Goal: Navigation & Orientation: Find specific page/section

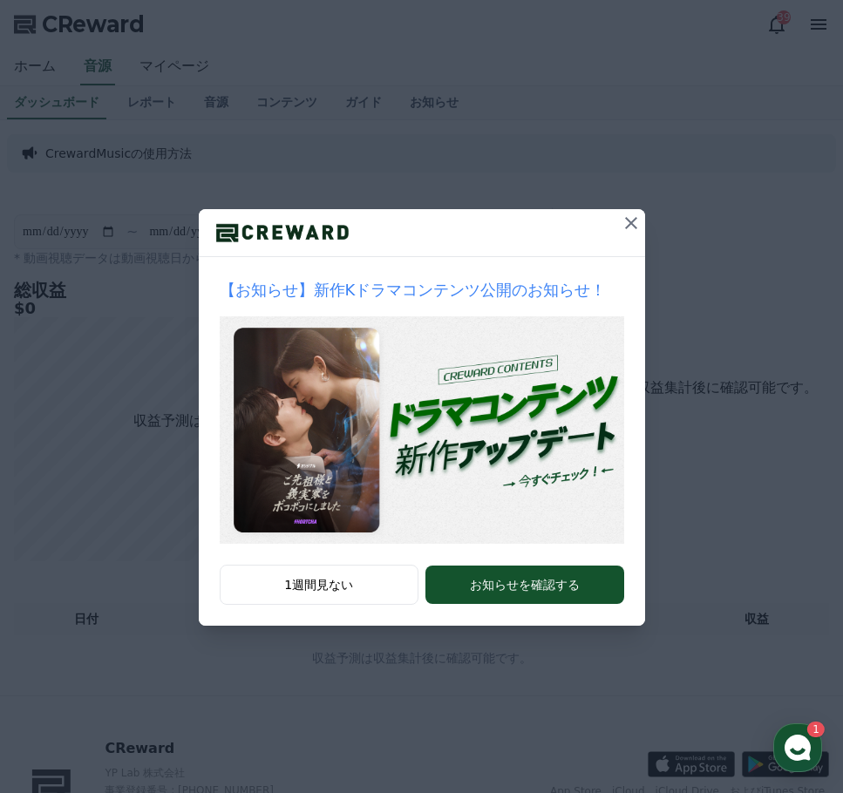
click at [632, 223] on icon at bounding box center [630, 223] width 21 height 21
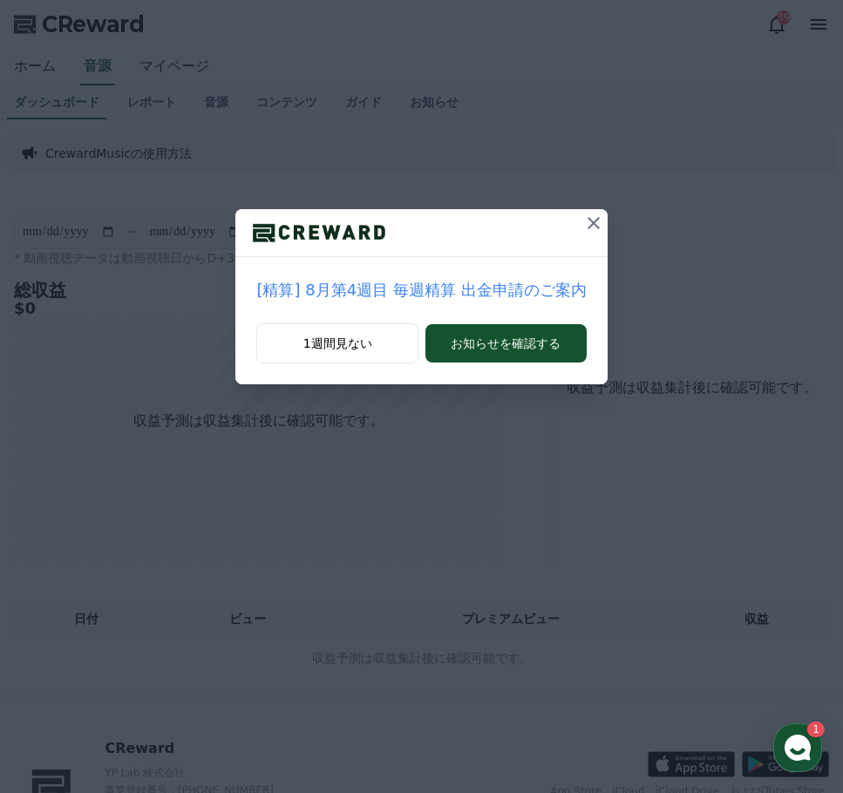
click at [590, 225] on icon at bounding box center [593, 223] width 21 height 21
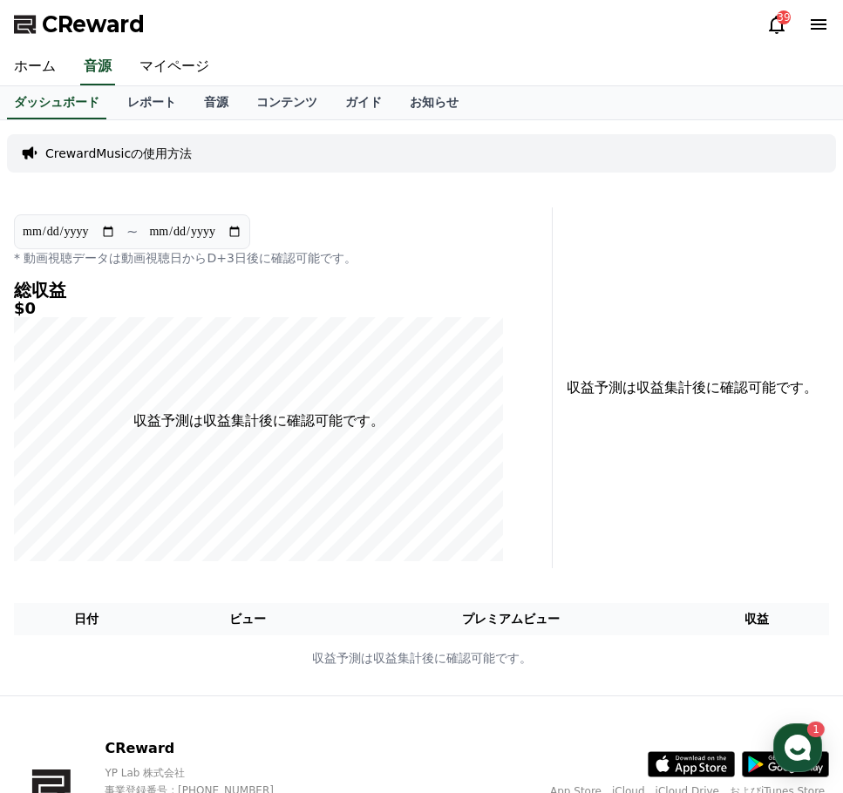
click at [779, 21] on div "39" at bounding box center [783, 17] width 14 height 14
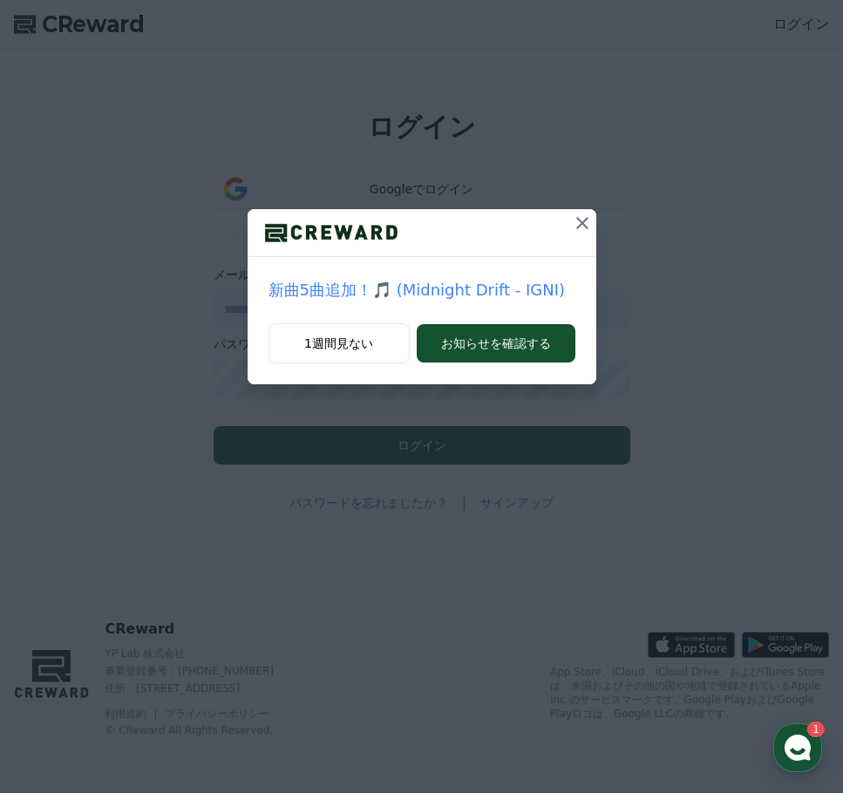
click at [586, 218] on icon at bounding box center [582, 223] width 12 height 12
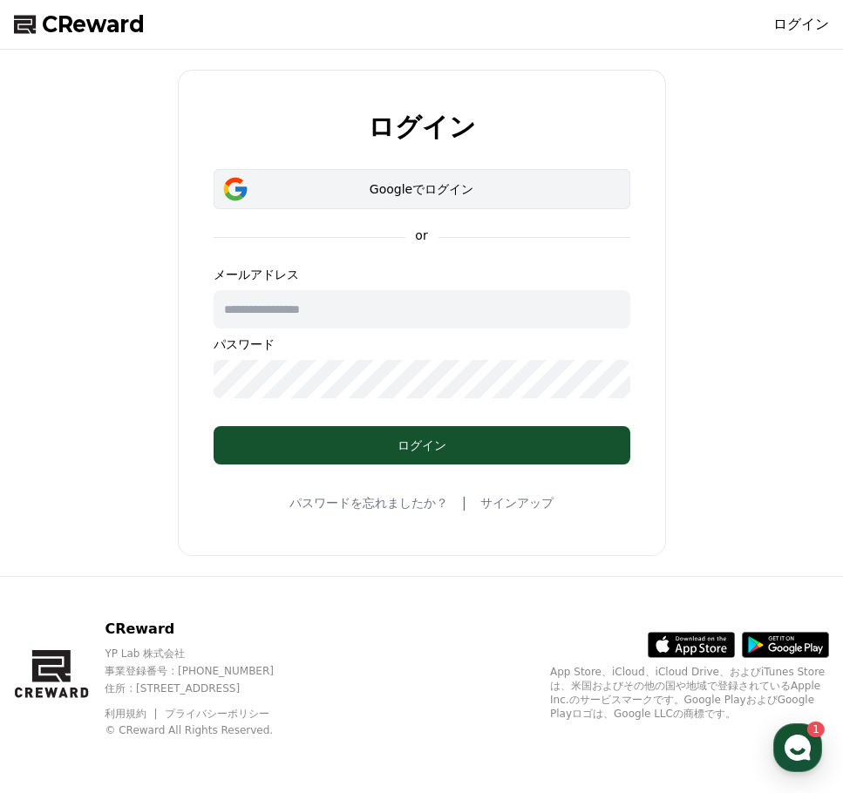
click at [391, 194] on div "Googleでログイン" at bounding box center [422, 188] width 366 height 17
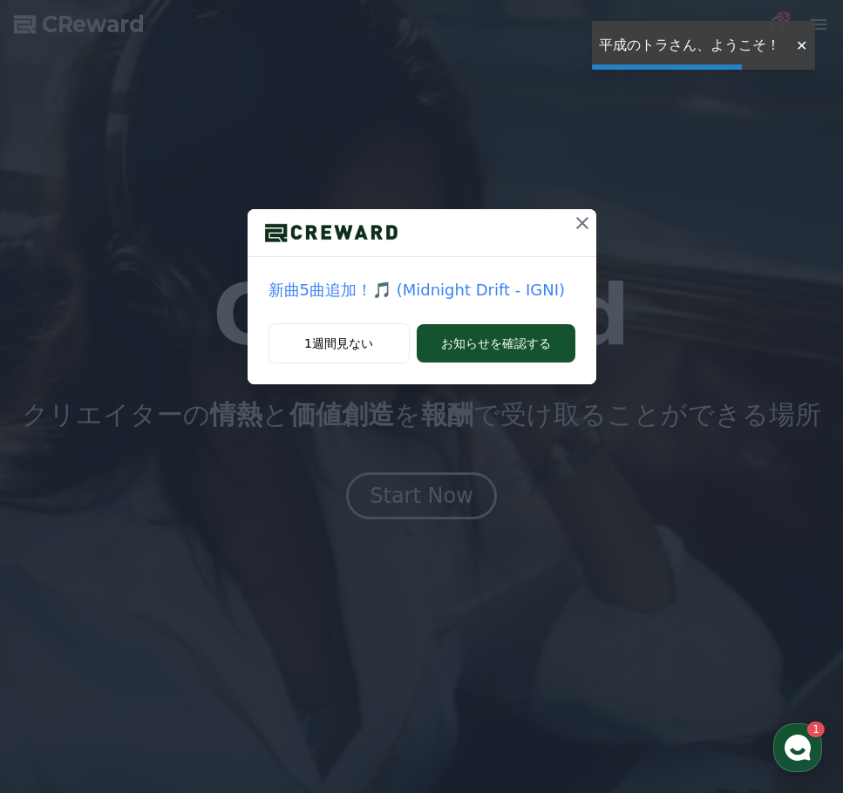
click at [801, 42] on div at bounding box center [801, 45] width 28 height 17
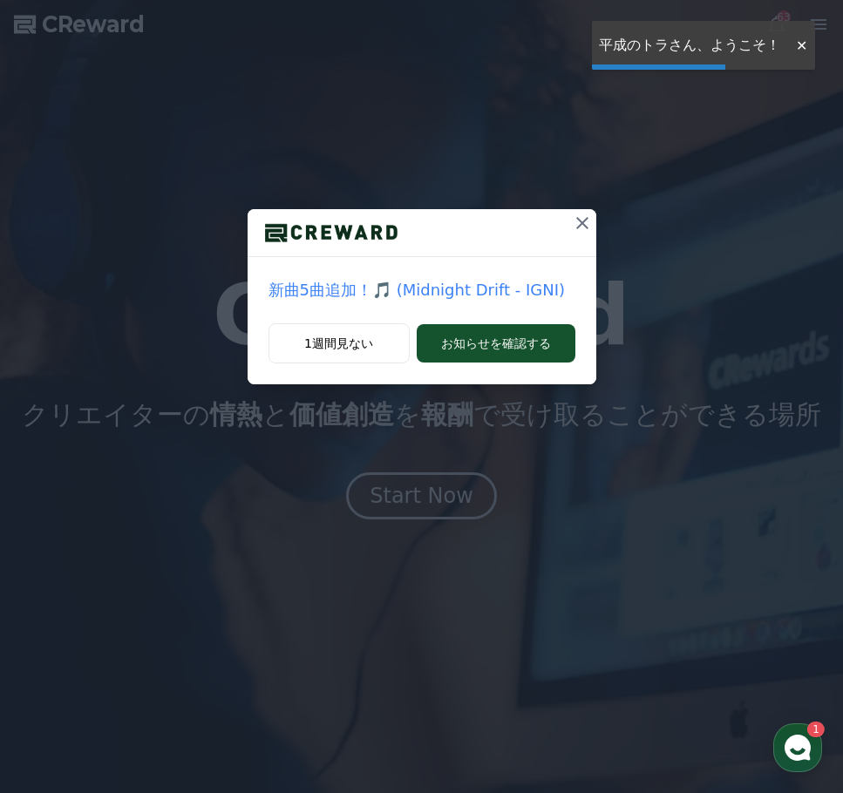
click at [812, 28] on div "新曲5曲追加！🎵 (Midnight Drift - IGNI) 1週間見ない お知らせを確認する" at bounding box center [421, 206] width 843 height 412
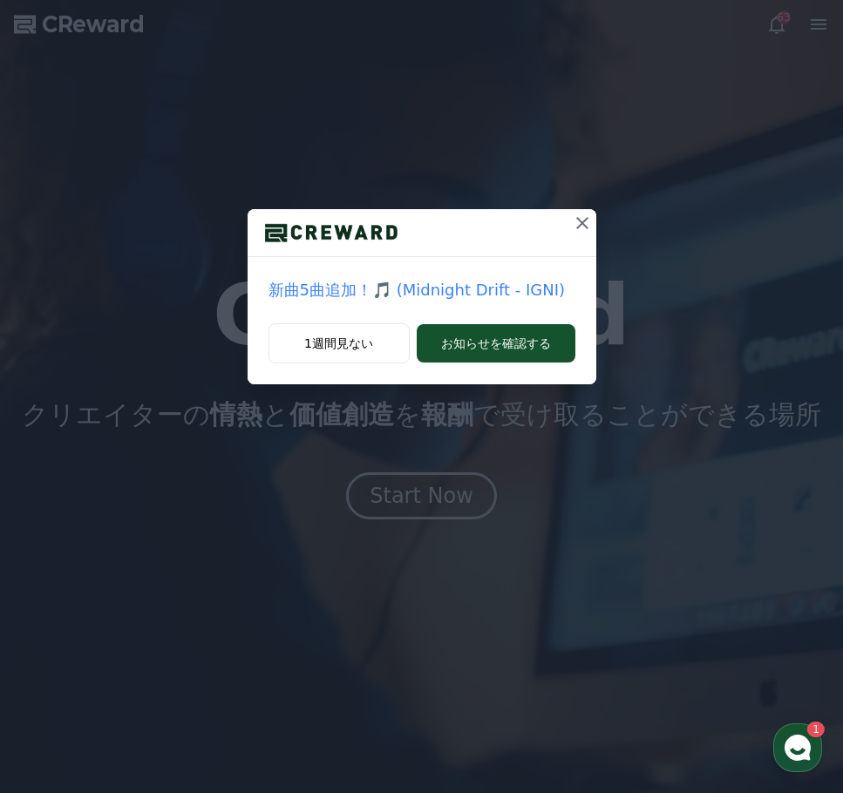
click at [576, 228] on icon at bounding box center [582, 223] width 12 height 12
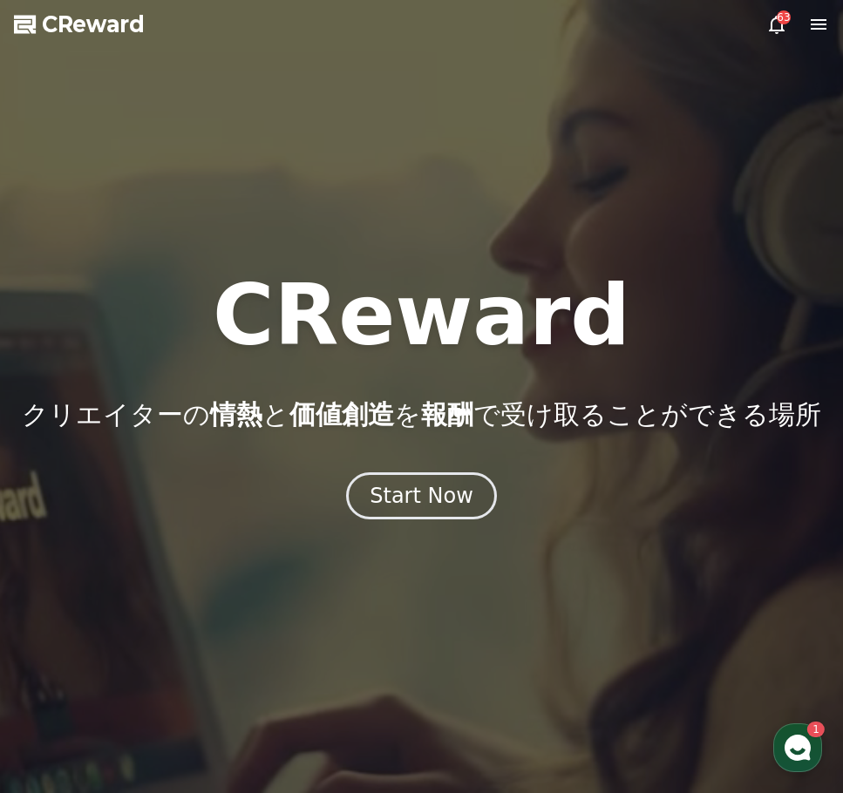
click at [817, 19] on icon at bounding box center [818, 24] width 16 height 10
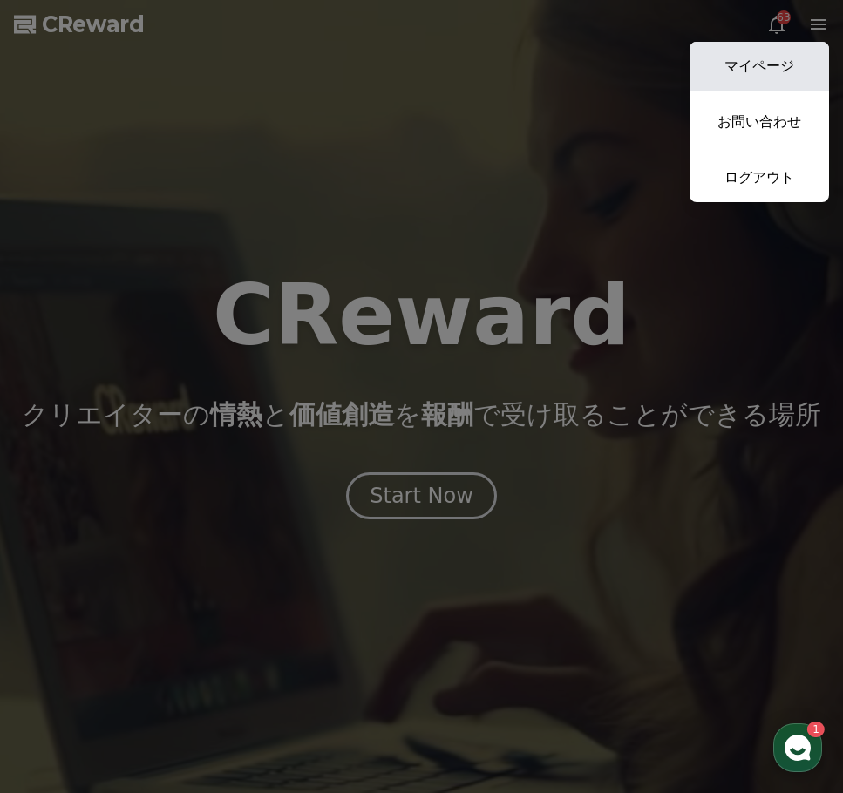
click at [761, 60] on link "マイページ" at bounding box center [758, 66] width 139 height 49
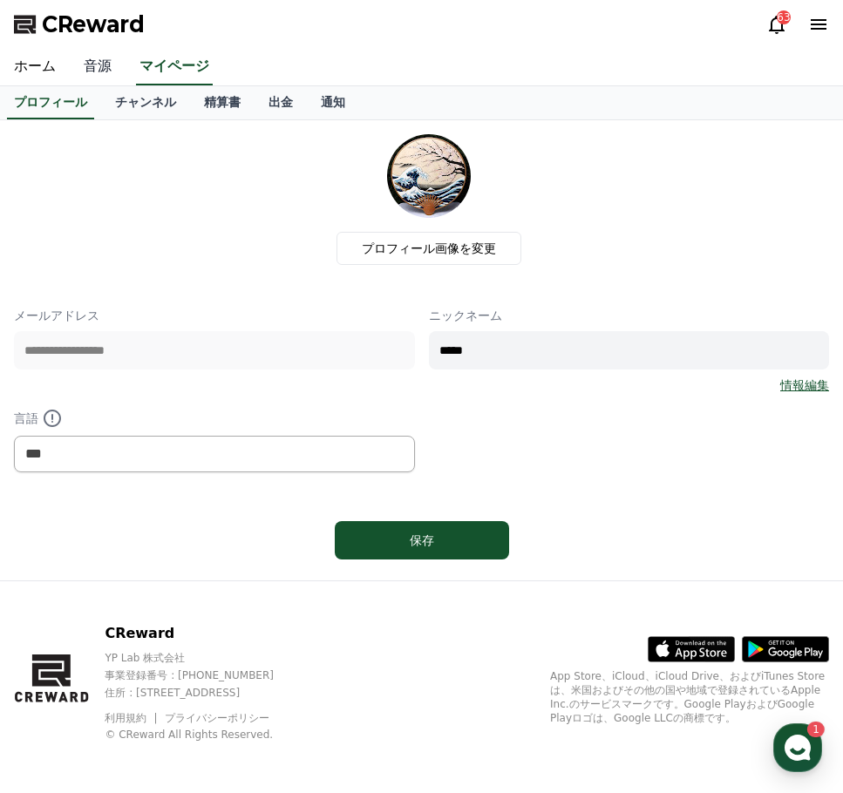
click at [105, 58] on link "音源" at bounding box center [98, 67] width 56 height 37
